Goal: Transaction & Acquisition: Obtain resource

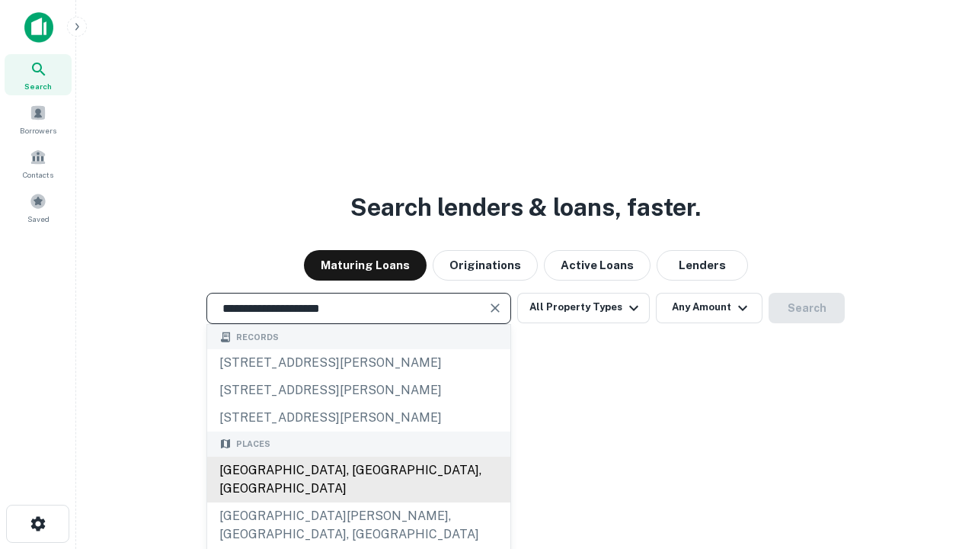
click at [358, 502] on div "Santa Monica, CA, USA" at bounding box center [358, 479] width 303 height 46
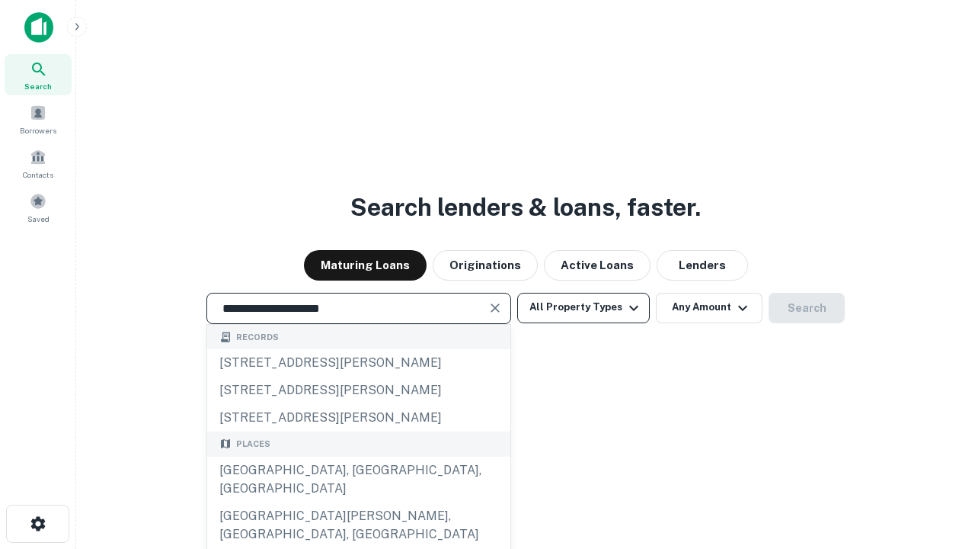
type input "**********"
click at [584, 307] on button "All Property Types" at bounding box center [583, 308] width 133 height 30
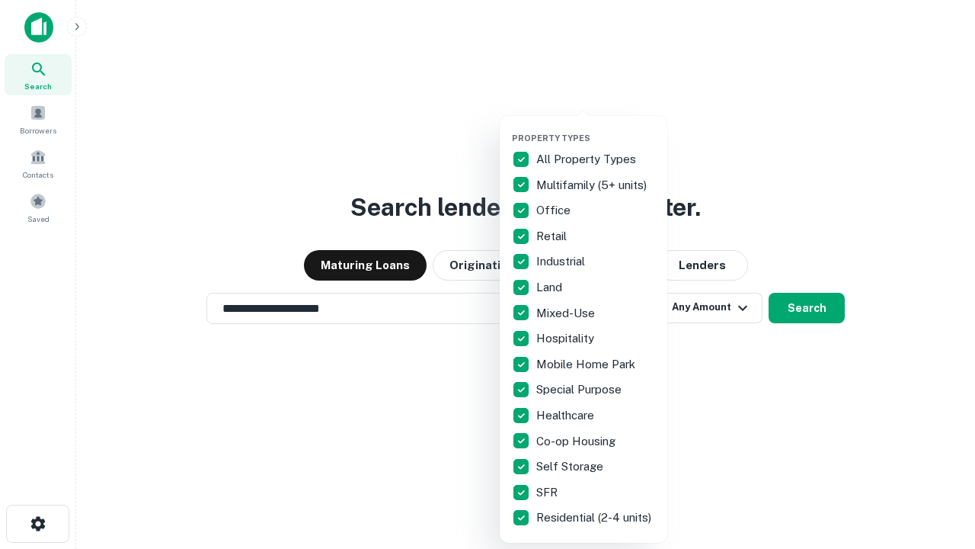
click at [596, 128] on button "button" at bounding box center [596, 128] width 168 height 1
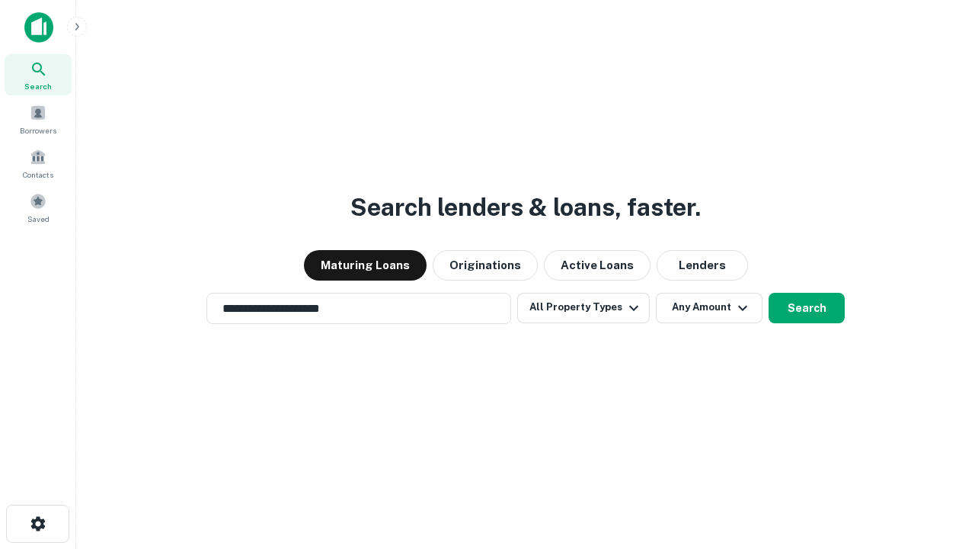
scroll to position [24, 0]
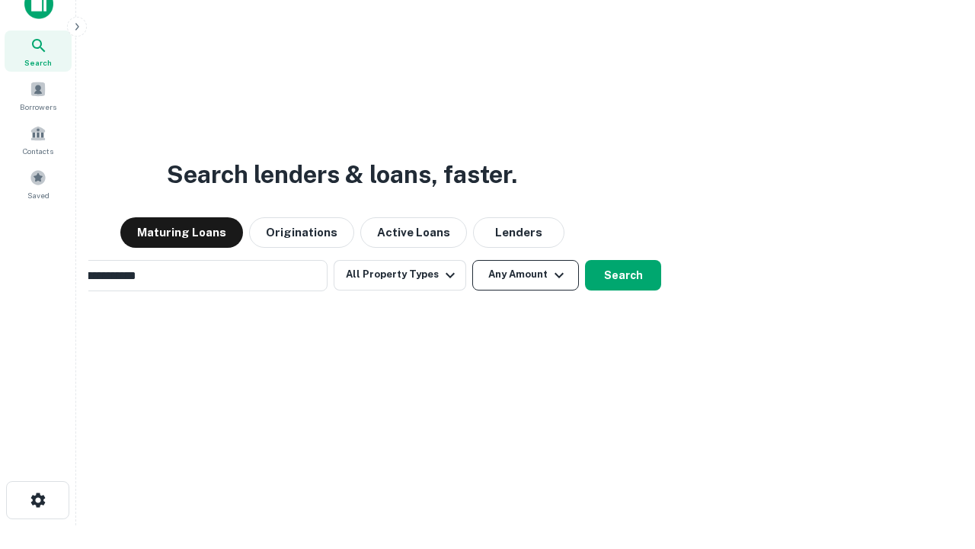
click at [472, 260] on button "Any Amount" at bounding box center [525, 275] width 107 height 30
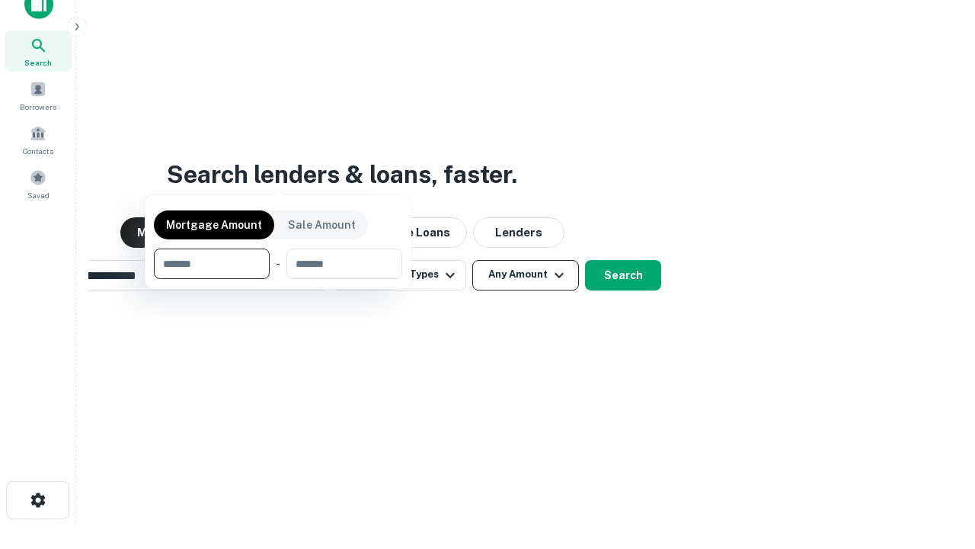
scroll to position [24, 0]
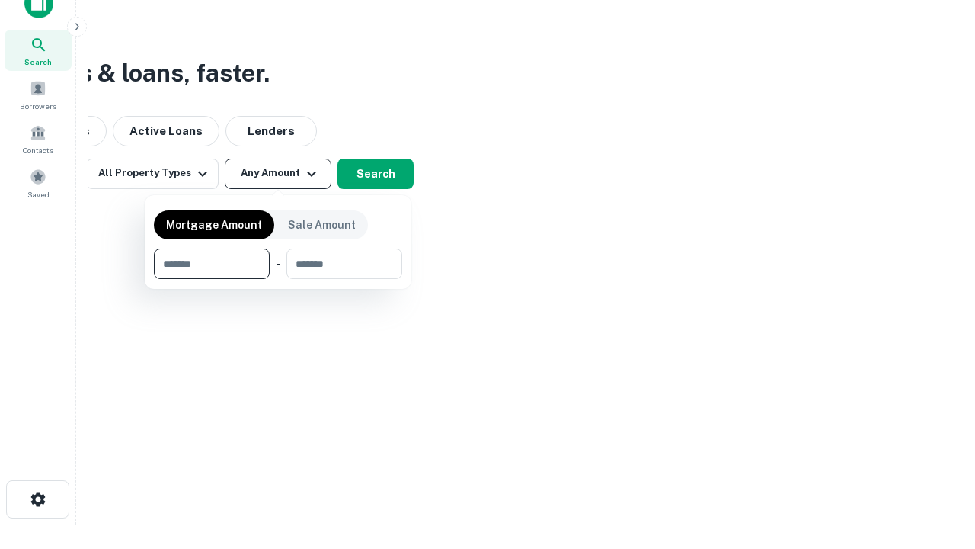
type input "*******"
click at [278, 279] on button "button" at bounding box center [278, 279] width 248 height 1
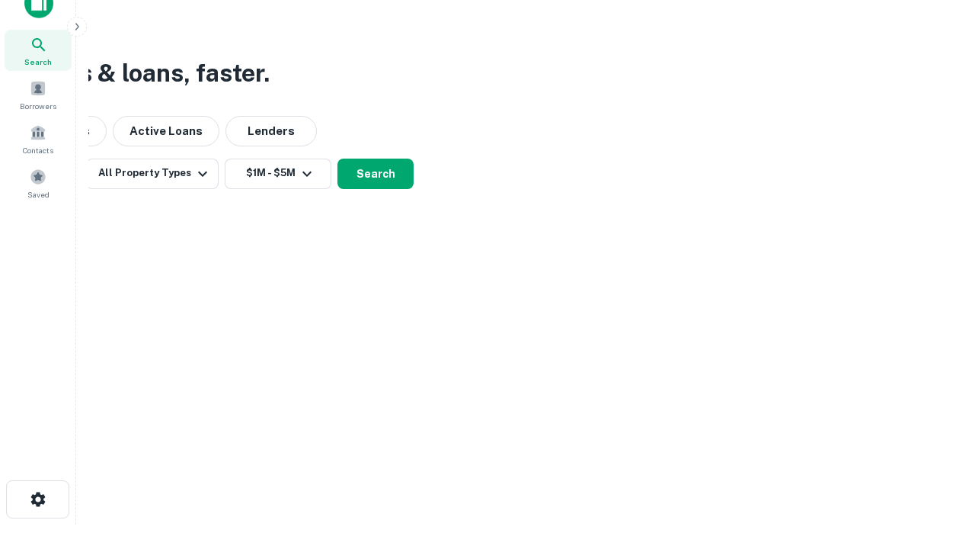
scroll to position [9, 281]
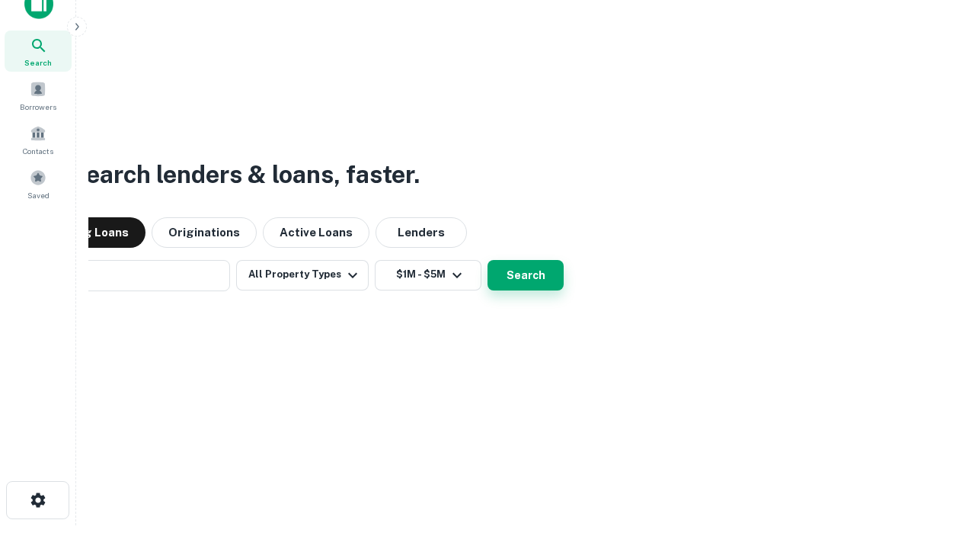
click at [488, 260] on button "Search" at bounding box center [526, 275] width 76 height 30
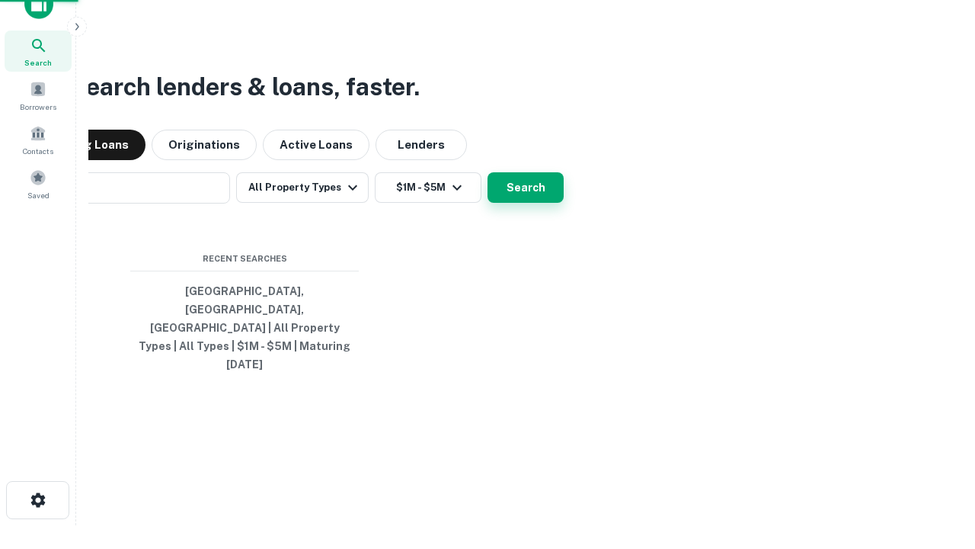
scroll to position [40, 431]
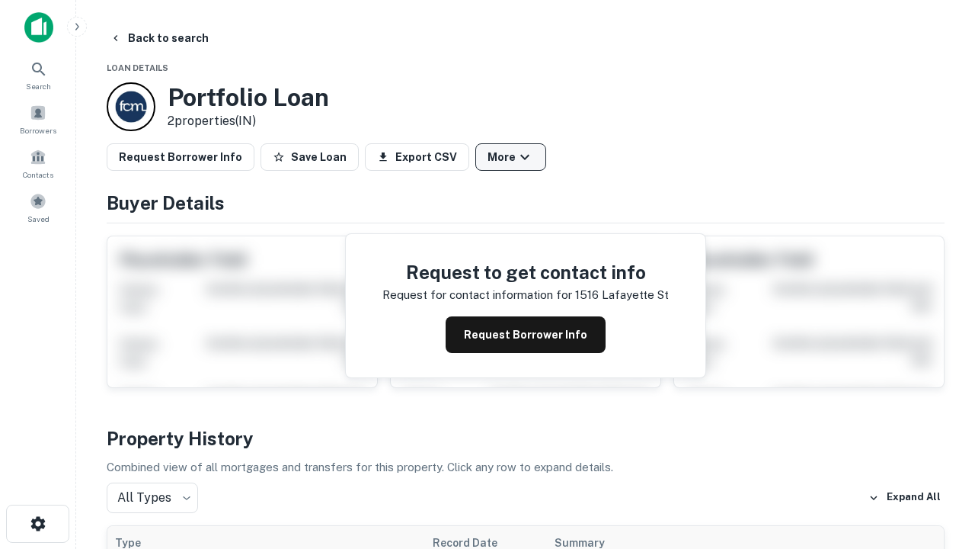
click at [511, 157] on button "More" at bounding box center [510, 156] width 71 height 27
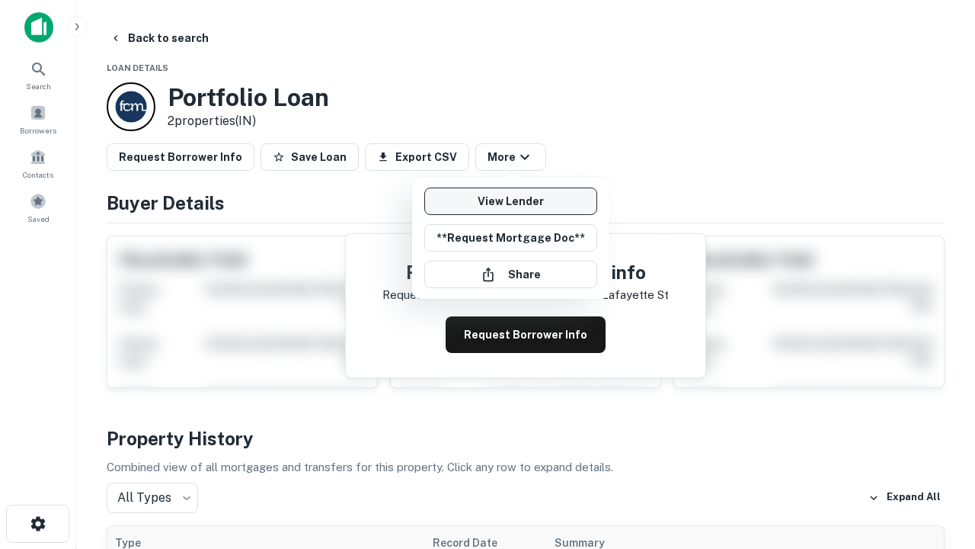
click at [511, 201] on link "View Lender" at bounding box center [510, 200] width 173 height 27
